Goal: Information Seeking & Learning: Check status

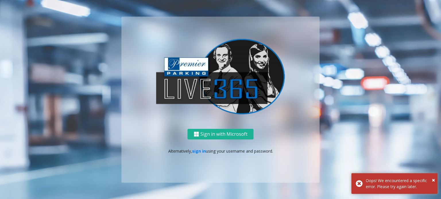
click at [191, 149] on p "Alternatively, sign in using your username and password." at bounding box center [220, 151] width 187 height 6
click at [199, 152] on link "sign in" at bounding box center [199, 151] width 14 height 5
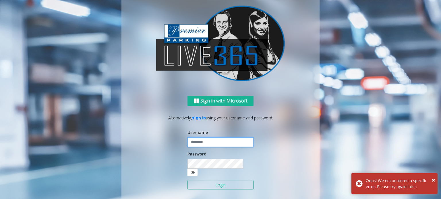
type input "******"
click at [216, 182] on button "Login" at bounding box center [220, 186] width 66 height 10
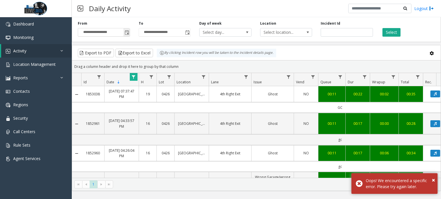
click at [127, 32] on span "Toggle popup" at bounding box center [127, 32] width 5 height 5
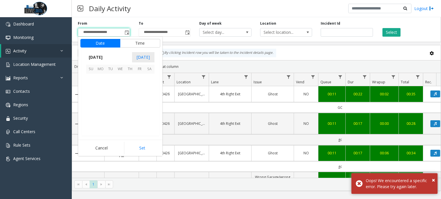
scroll to position [102999, 0]
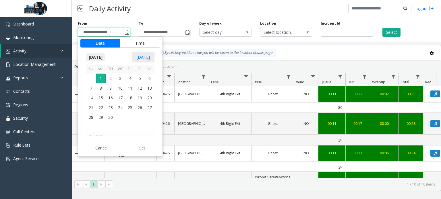
click at [105, 56] on span "[DATE]" at bounding box center [95, 57] width 19 height 9
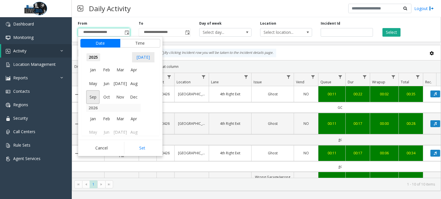
click at [92, 59] on span "2025" at bounding box center [93, 57] width 14 height 9
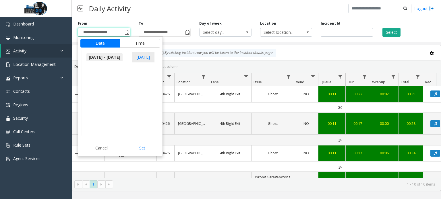
scroll to position [588, 0]
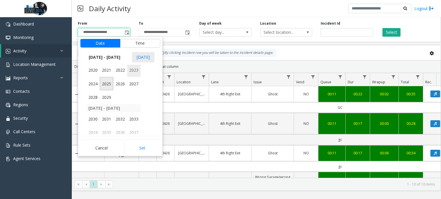
click at [134, 70] on span "2023" at bounding box center [134, 70] width 14 height 14
click at [120, 82] on span "[DATE]" at bounding box center [120, 84] width 14 height 14
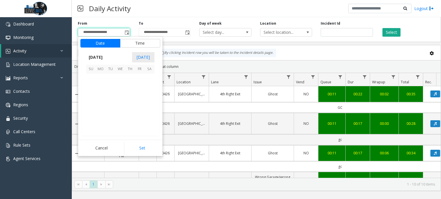
scroll to position [101223, 0]
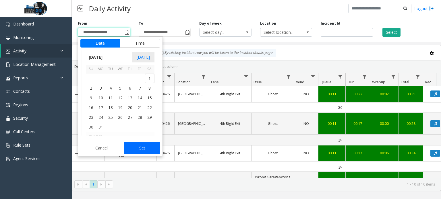
click at [146, 152] on button "Set" at bounding box center [142, 148] width 36 height 13
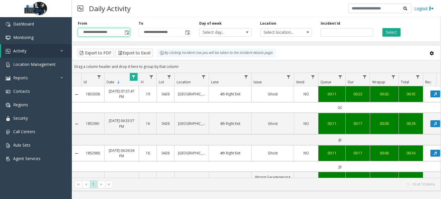
click at [130, 33] on div "**********" at bounding box center [103, 29] width 61 height 16
click at [128, 33] on span "Toggle popup" at bounding box center [127, 32] width 5 height 5
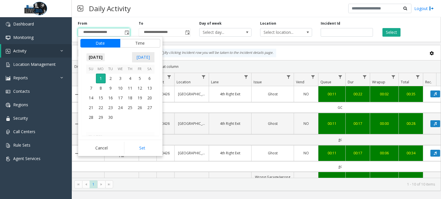
click at [105, 57] on span "[DATE]" at bounding box center [95, 57] width 19 height 9
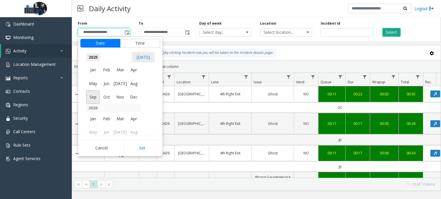
click at [95, 55] on span "2025" at bounding box center [93, 57] width 14 height 9
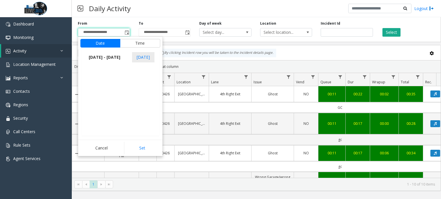
scroll to position [588, 0]
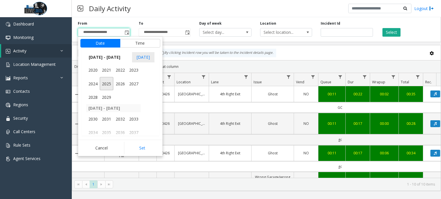
click at [142, 66] on kendo-virtualization "[DATE] - [DATE] 2020 2021 2022 2023 2024 2025 2026 2027 2028 2029 [DATE] - [DAT…" at bounding box center [120, 100] width 126 height 71
click at [137, 70] on span "2023" at bounding box center [134, 70] width 14 height 14
click at [121, 84] on span "[DATE]" at bounding box center [120, 84] width 14 height 14
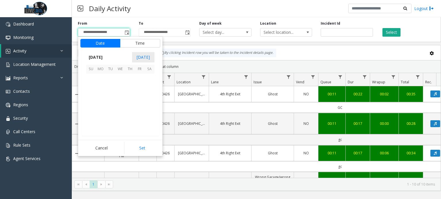
scroll to position [101223, 0]
click at [117, 90] on span "5" at bounding box center [120, 89] width 10 height 10
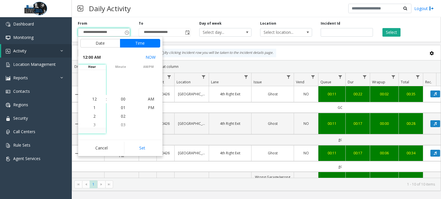
click at [138, 150] on button "Set" at bounding box center [142, 148] width 36 height 13
type input "**********"
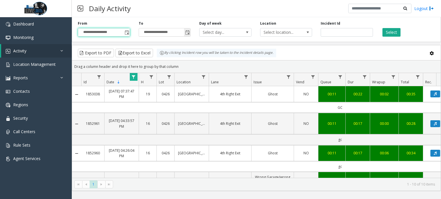
click at [185, 30] on span "Toggle popup" at bounding box center [187, 32] width 6 height 9
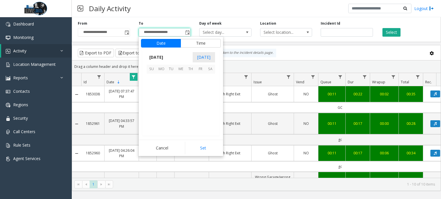
scroll to position [9, 0]
click at [166, 61] on span "[DATE]" at bounding box center [156, 57] width 19 height 9
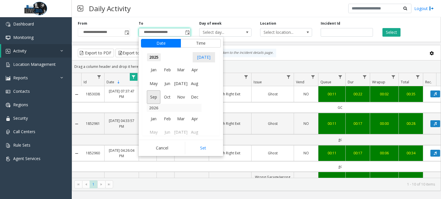
click at [152, 56] on span "2025" at bounding box center [154, 57] width 14 height 9
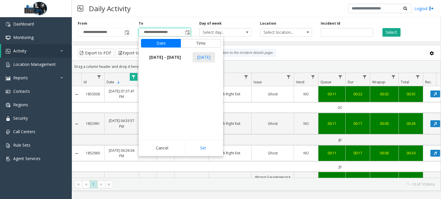
scroll to position [588, 0]
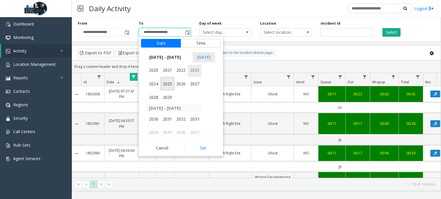
click at [193, 74] on span "2023" at bounding box center [195, 70] width 14 height 14
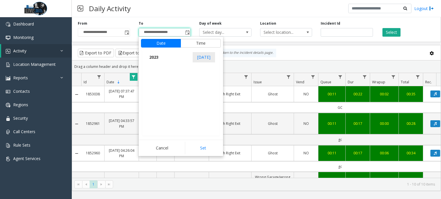
scroll to position [6029, 0]
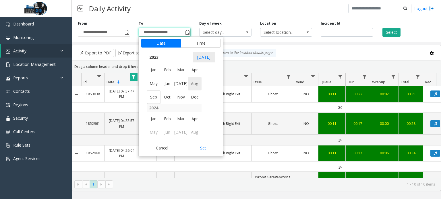
click at [193, 83] on span "Aug" at bounding box center [195, 84] width 14 height 14
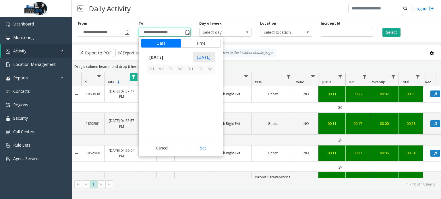
scroll to position [101291, 0]
click at [171, 78] on span "1" at bounding box center [171, 79] width 10 height 10
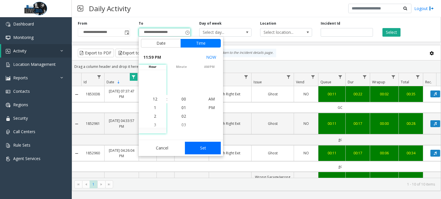
scroll to position [9, 0]
click at [200, 148] on button "Set" at bounding box center [203, 148] width 36 height 13
type input "**********"
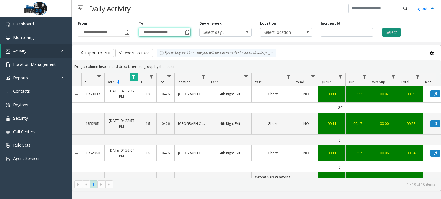
click at [388, 31] on button "Select" at bounding box center [391, 32] width 18 height 9
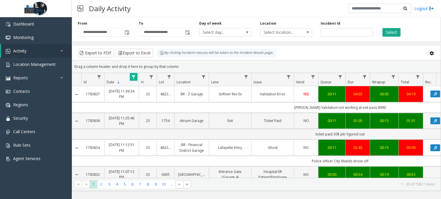
click at [134, 76] on span "Data table" at bounding box center [133, 77] width 5 height 5
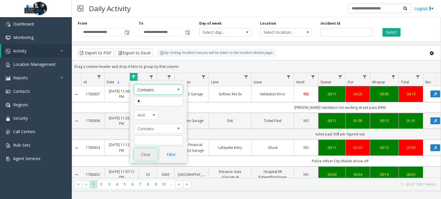
click at [145, 153] on button "Clear" at bounding box center [146, 155] width 24 height 13
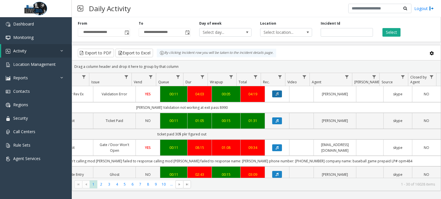
click at [276, 94] on icon "Data table" at bounding box center [277, 93] width 3 height 3
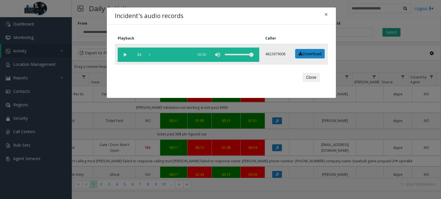
click at [127, 53] on vg-play-pause at bounding box center [125, 55] width 14 height 14
click at [149, 53] on div "scrub bar" at bounding box center [169, 55] width 41 height 14
click at [154, 55] on div "scrub bar" at bounding box center [169, 55] width 41 height 14
click at [151, 55] on div "scrub bar" at bounding box center [169, 55] width 41 height 14
click at [125, 53] on vg-play-pause at bounding box center [125, 55] width 14 height 14
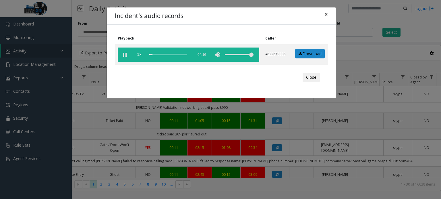
click at [327, 13] on span "×" at bounding box center [325, 14] width 3 height 8
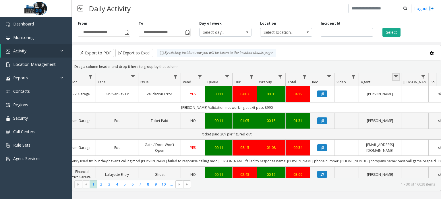
click at [394, 79] on link "Data table" at bounding box center [396, 77] width 8 height 8
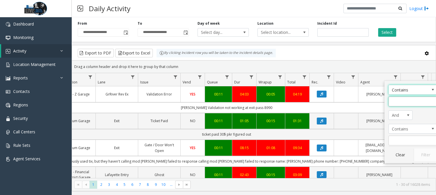
click at [399, 102] on input "Agent Filter" at bounding box center [413, 102] width 49 height 10
type input "*******"
click button "Filter" at bounding box center [426, 155] width 24 height 13
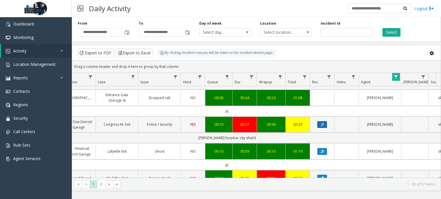
click at [319, 121] on button "Data table" at bounding box center [322, 124] width 10 height 7
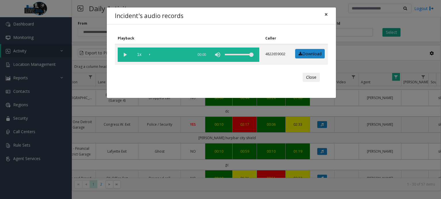
click at [324, 15] on button "×" at bounding box center [325, 14] width 11 height 14
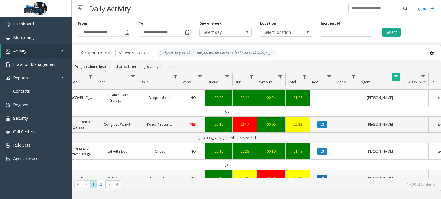
click at [321, 177] on icon "Data table" at bounding box center [322, 178] width 3 height 3
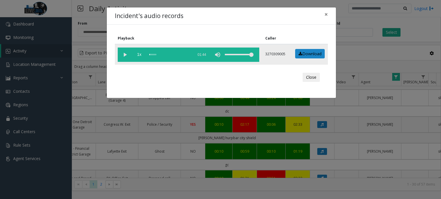
click at [121, 55] on vg-play-pause at bounding box center [125, 55] width 14 height 14
click at [153, 55] on div "scrub bar" at bounding box center [169, 55] width 41 height 14
click at [168, 72] on div "Close" at bounding box center [221, 77] width 205 height 17
click at [315, 77] on button "Close" at bounding box center [310, 77] width 17 height 9
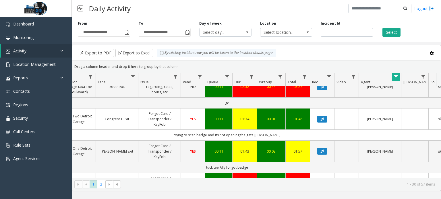
scroll to position [660, 113]
